Goal: Find specific page/section: Find specific page/section

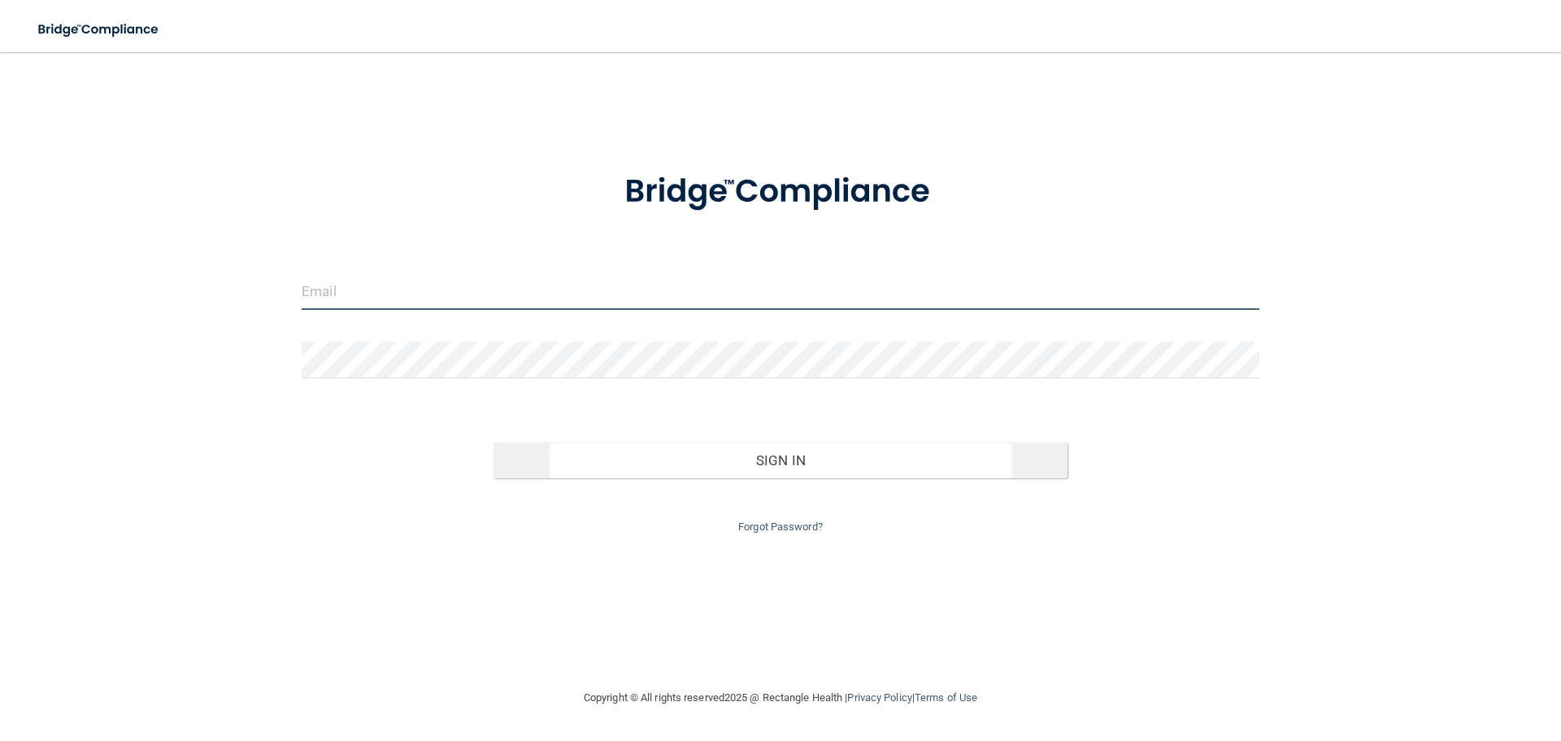
type input "[EMAIL_ADDRESS][DOMAIN_NAME]"
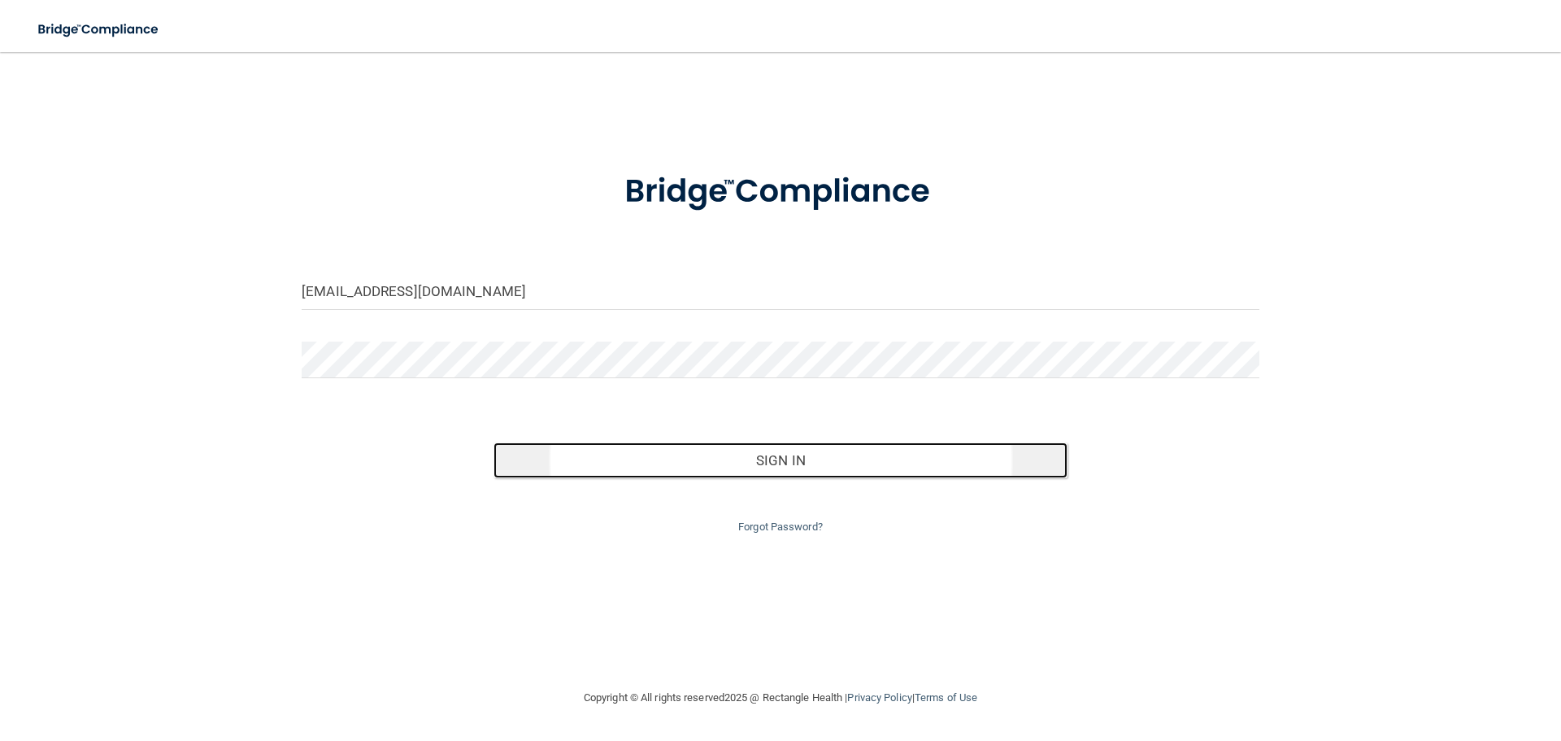
click at [844, 460] on button "Sign In" at bounding box center [781, 460] width 575 height 36
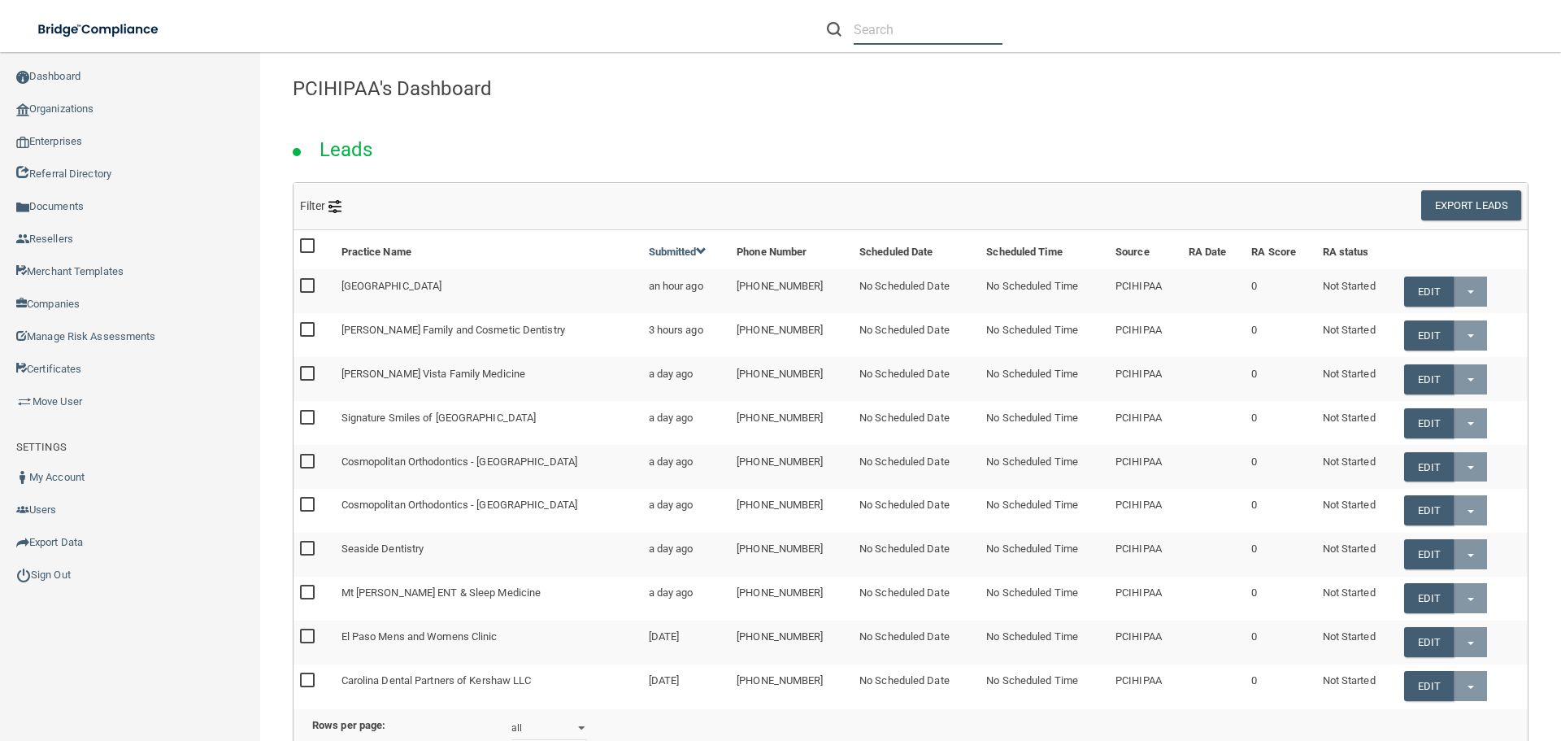
click at [869, 27] on input "text" at bounding box center [928, 30] width 149 height 30
click at [903, 36] on input "black" at bounding box center [928, 30] width 149 height 30
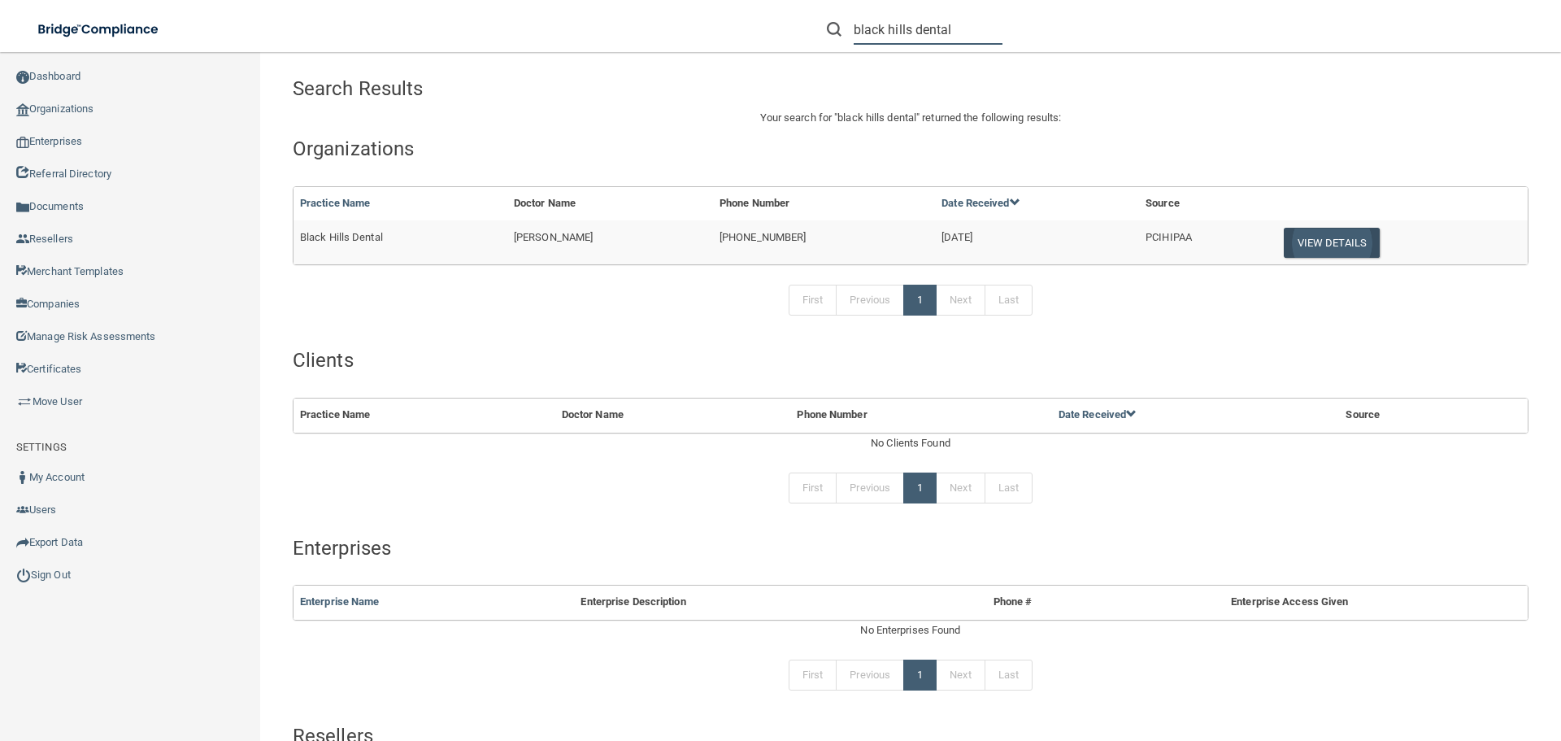
type input "black hills dental"
drag, startPoint x: 1320, startPoint y: 233, endPoint x: 916, endPoint y: 227, distance: 404.2
click at [1319, 233] on button "View Details" at bounding box center [1332, 243] width 96 height 30
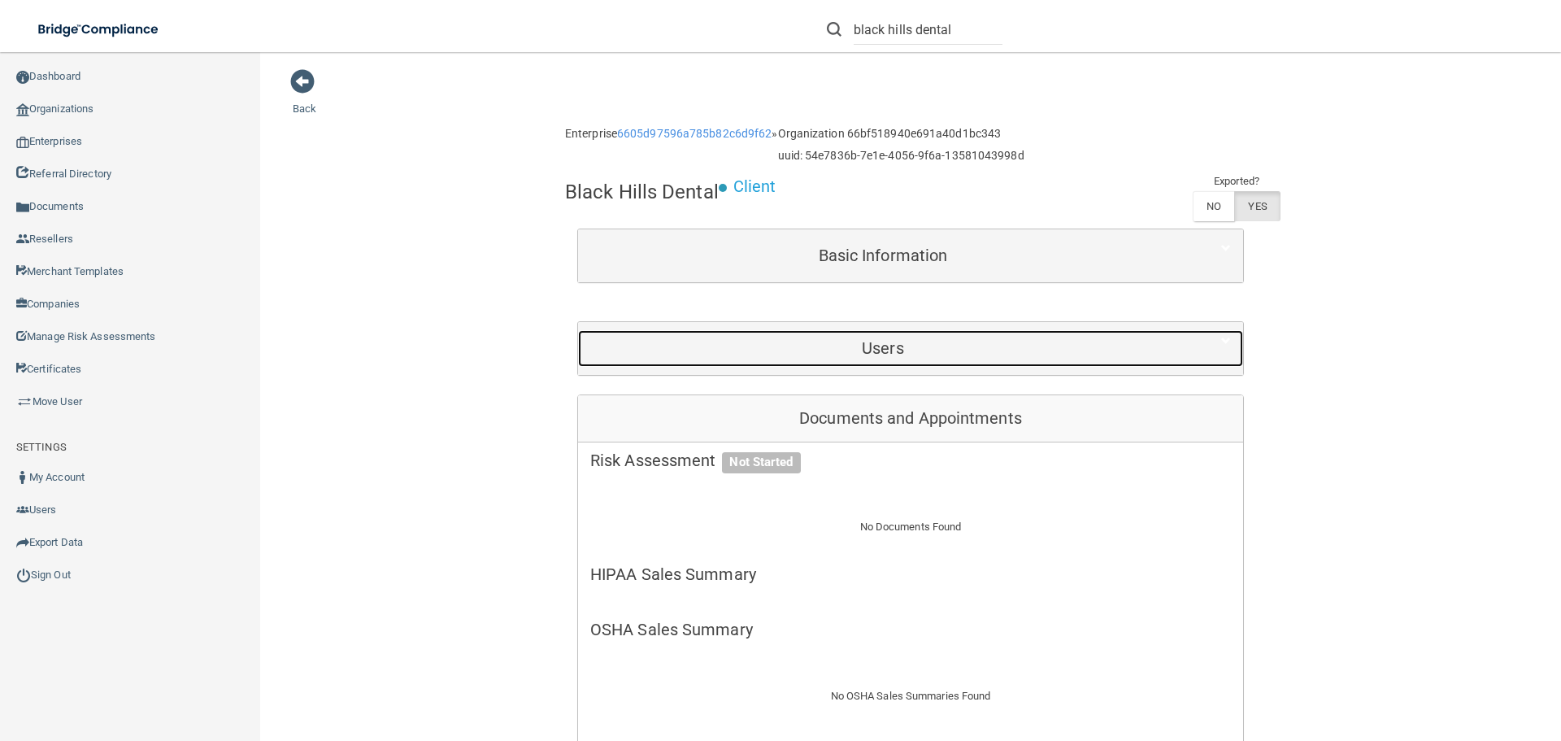
click at [870, 345] on h5 "Users" at bounding box center [883, 348] width 586 height 18
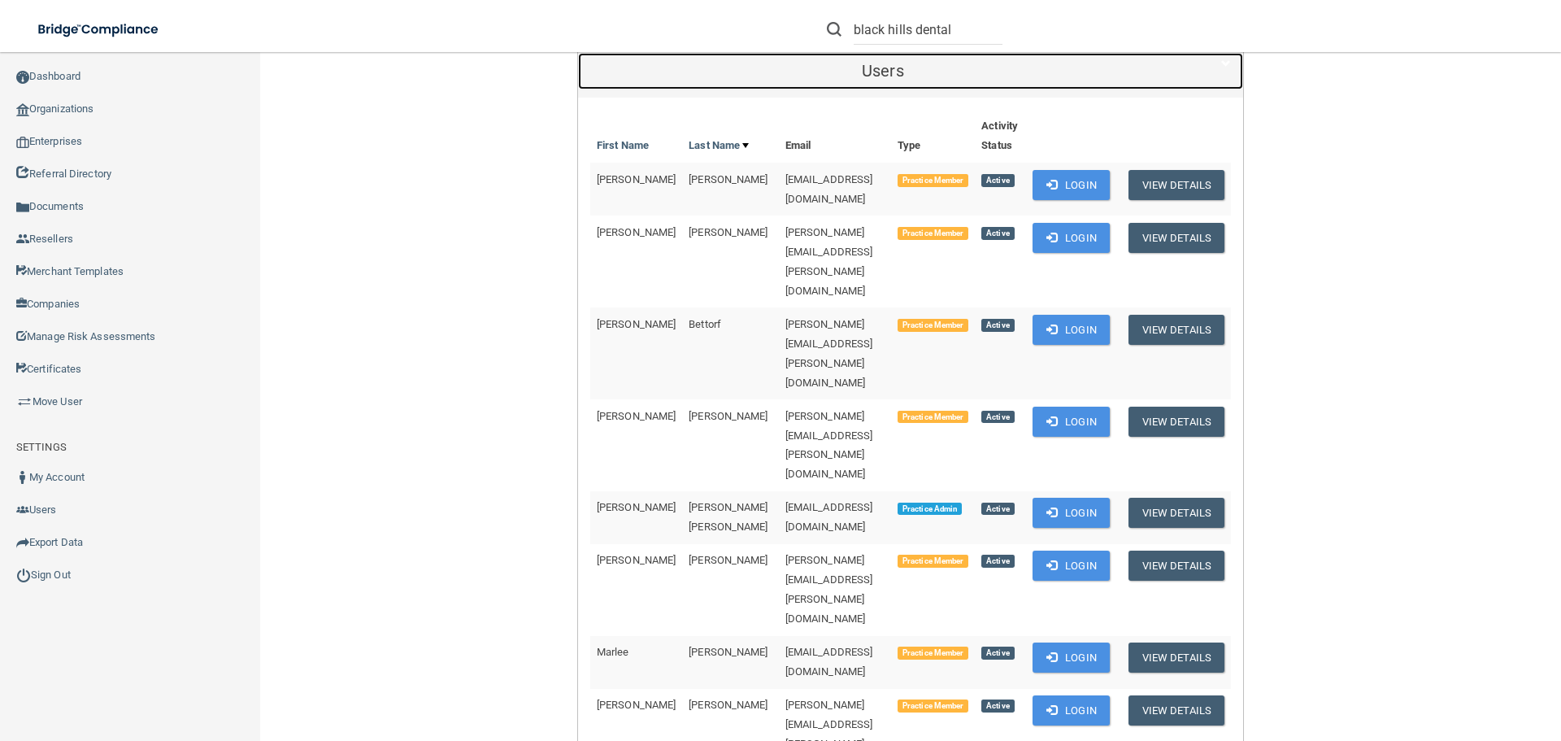
scroll to position [325, 0]
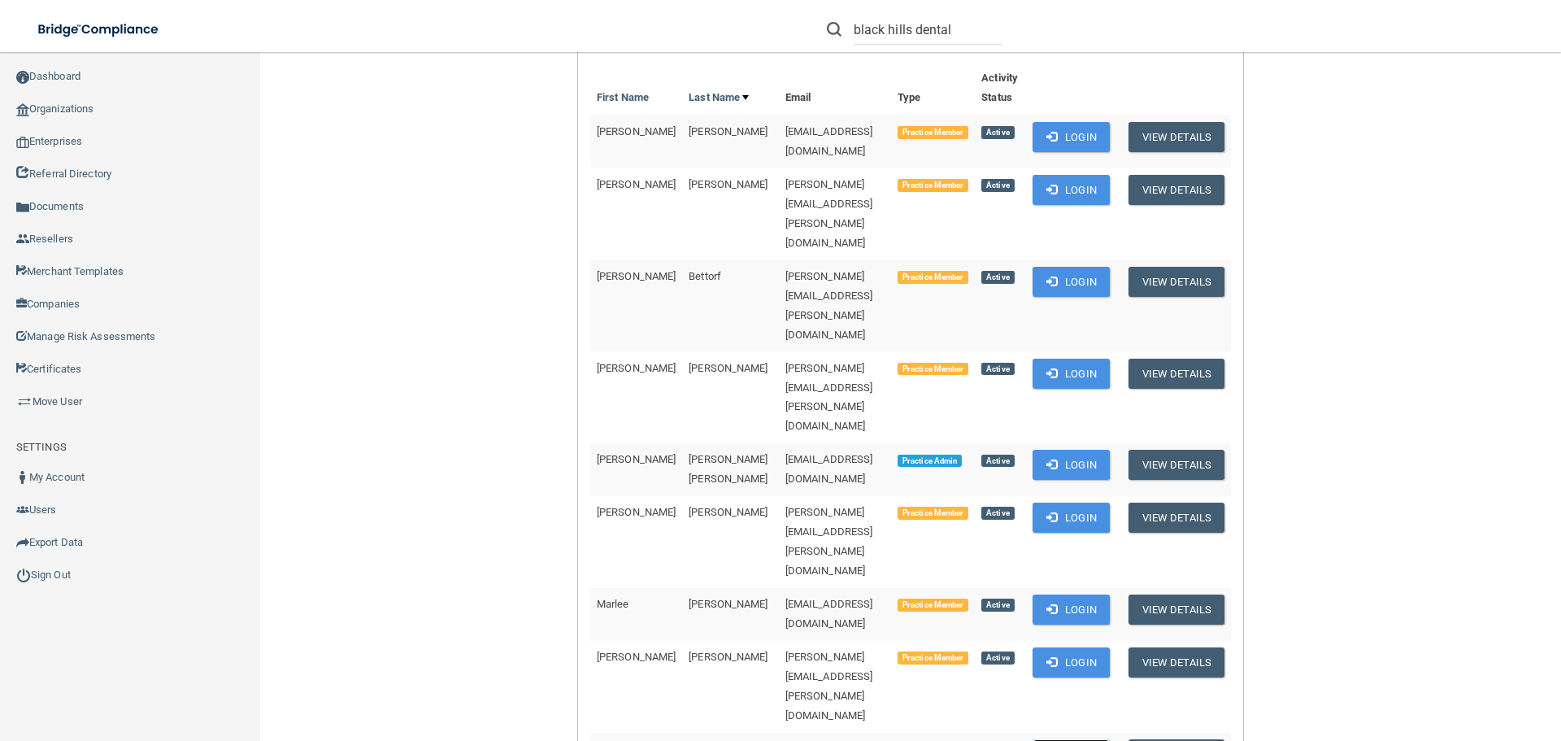
click at [1068, 739] on button "Login" at bounding box center [1071, 754] width 77 height 30
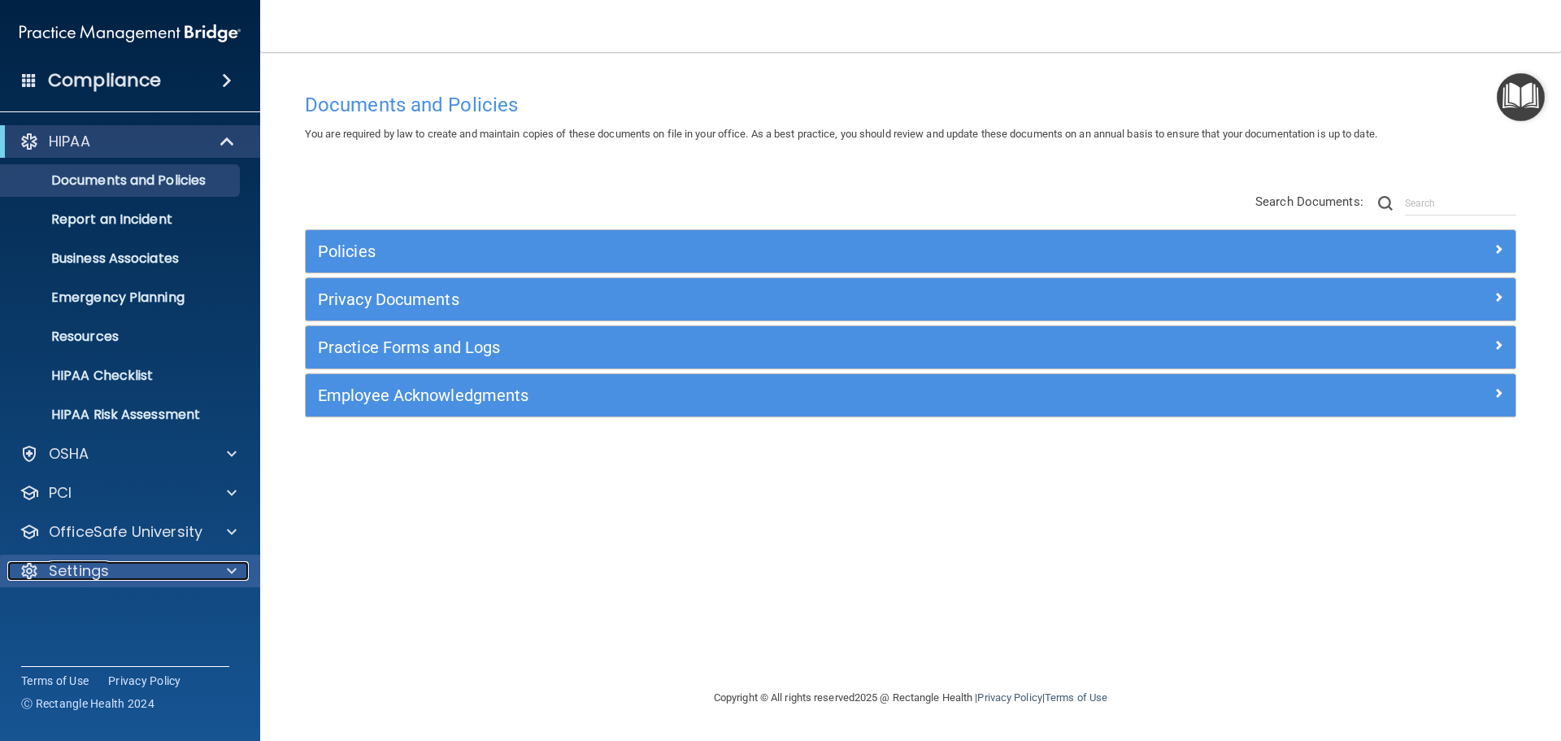
click at [71, 573] on p "Settings" at bounding box center [79, 571] width 60 height 20
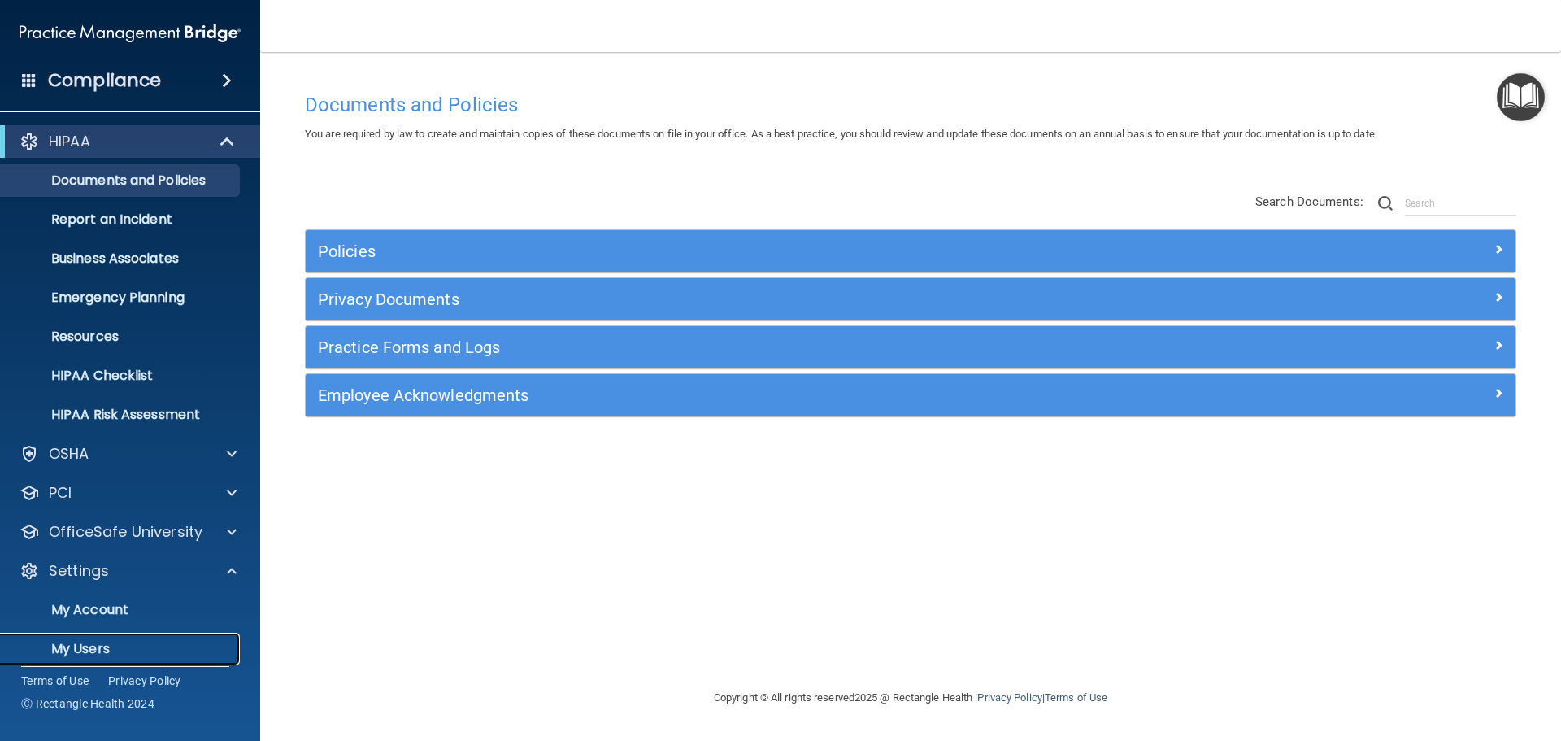
click at [77, 641] on p "My Users" at bounding box center [122, 649] width 222 height 16
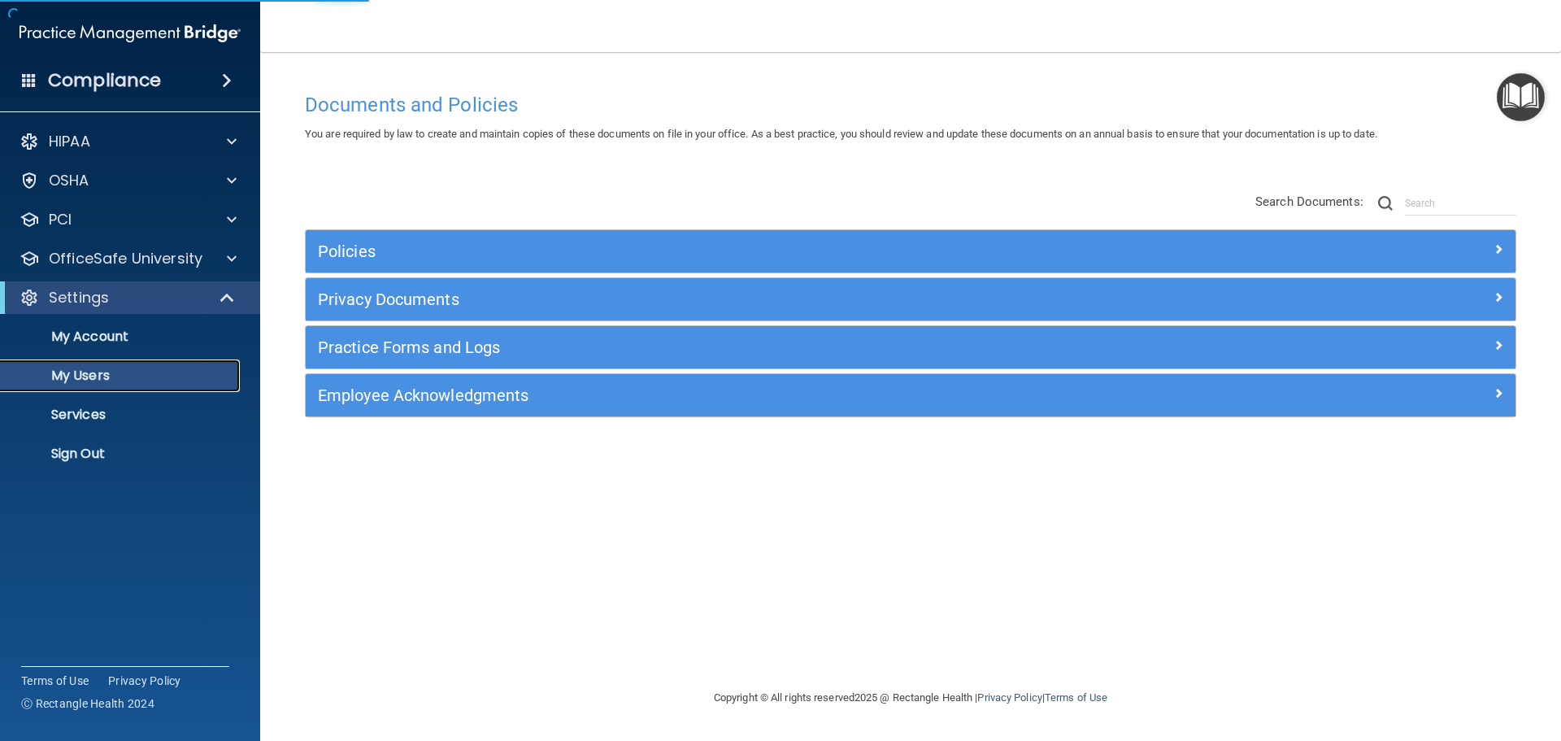
select select "20"
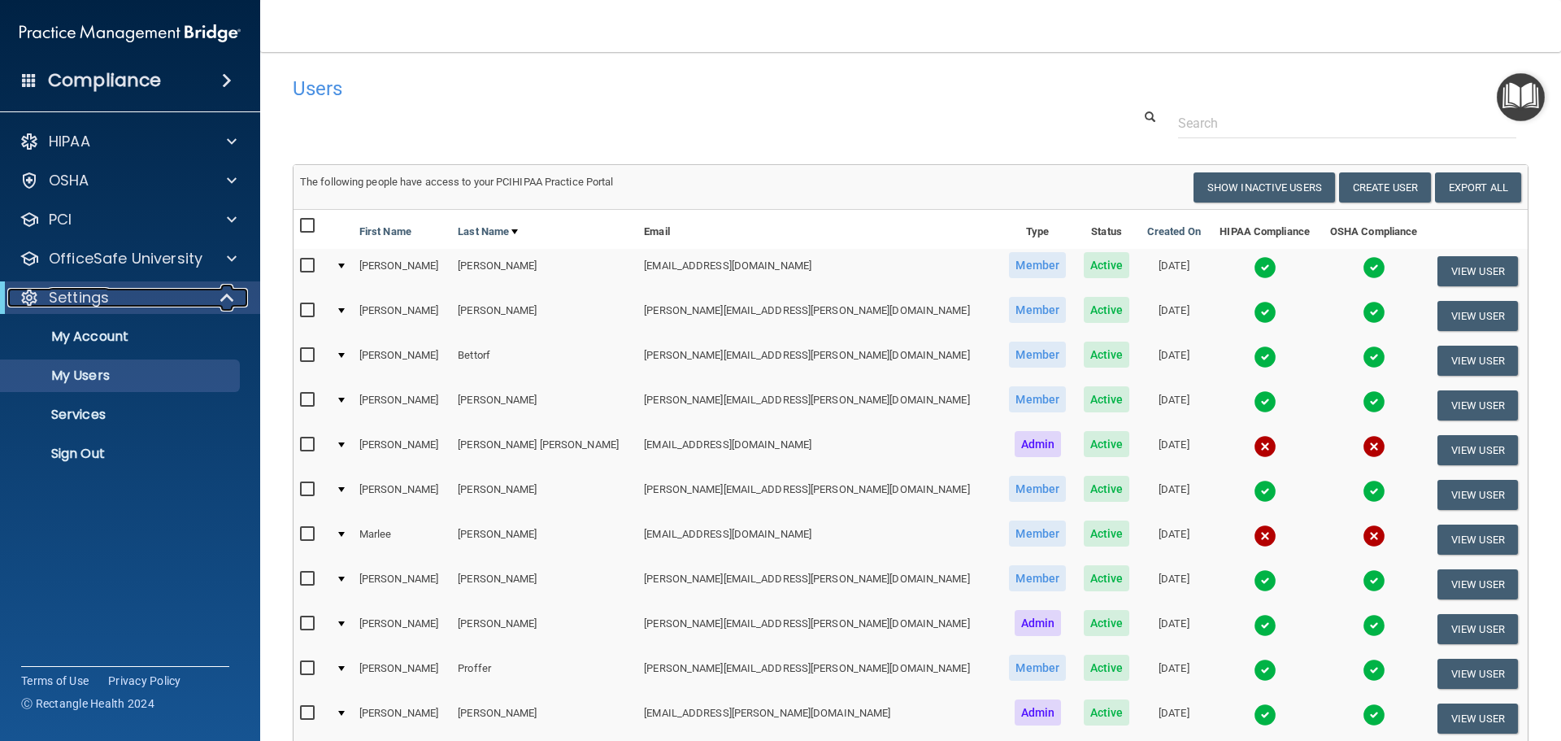
click at [65, 297] on p "Settings" at bounding box center [79, 298] width 60 height 20
